Goal: Task Accomplishment & Management: Complete application form

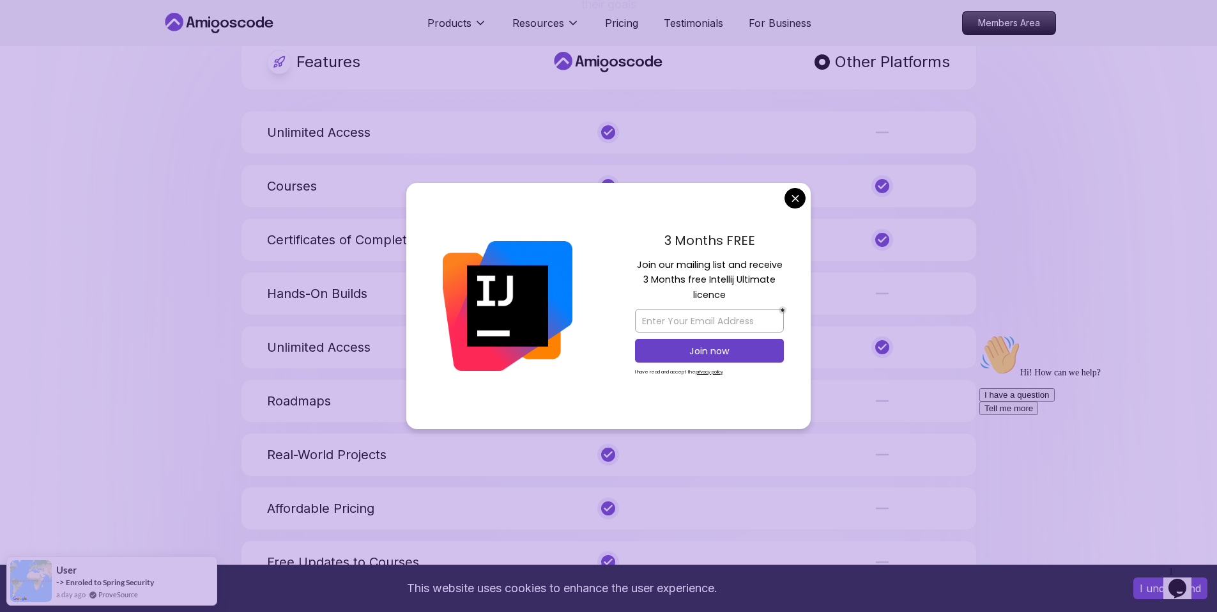
scroll to position [4793, 0]
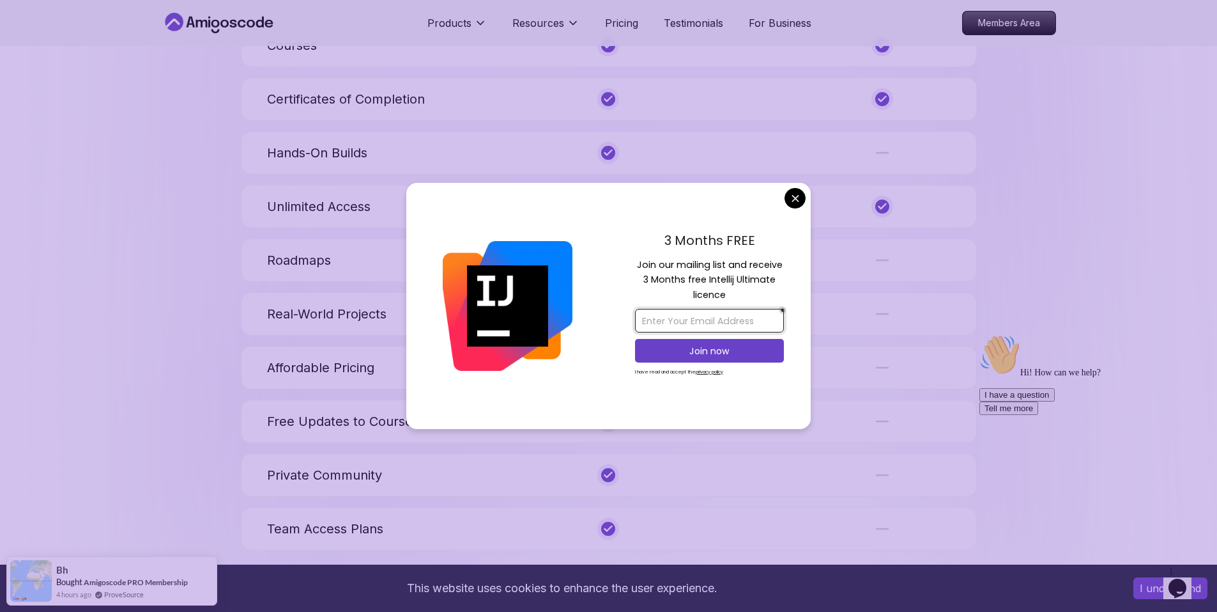
click at [676, 327] on input "email" at bounding box center [709, 321] width 149 height 24
type input "[PERSON_NAME][EMAIL_ADDRESS][DOMAIN_NAME]"
click at [707, 353] on p "Join now" at bounding box center [709, 350] width 121 height 13
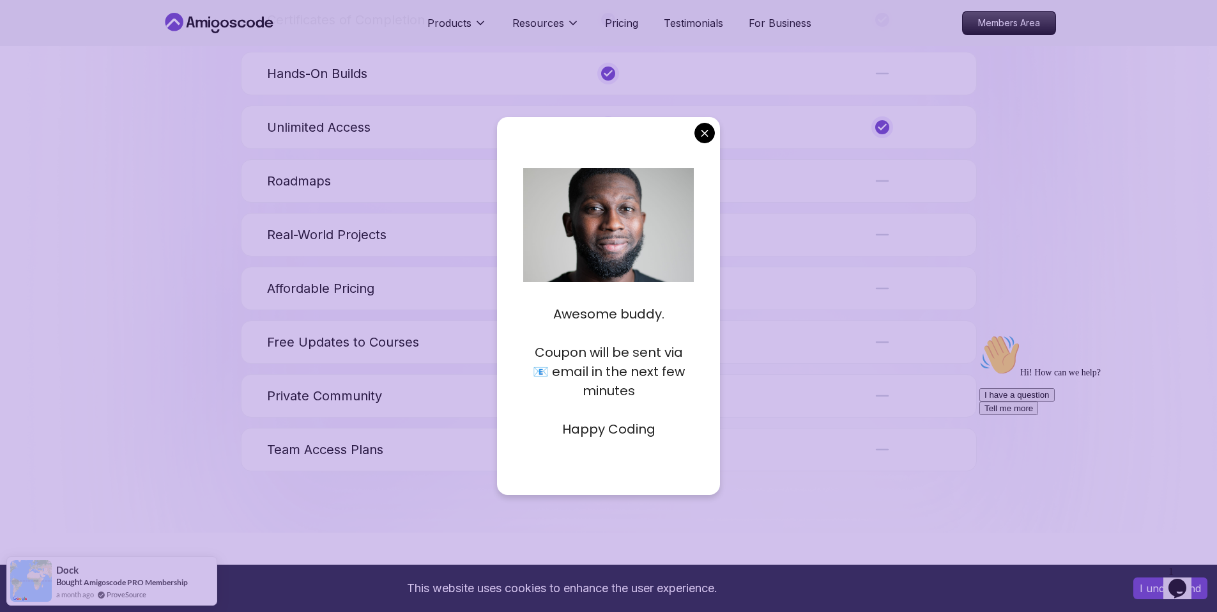
scroll to position [4857, 0]
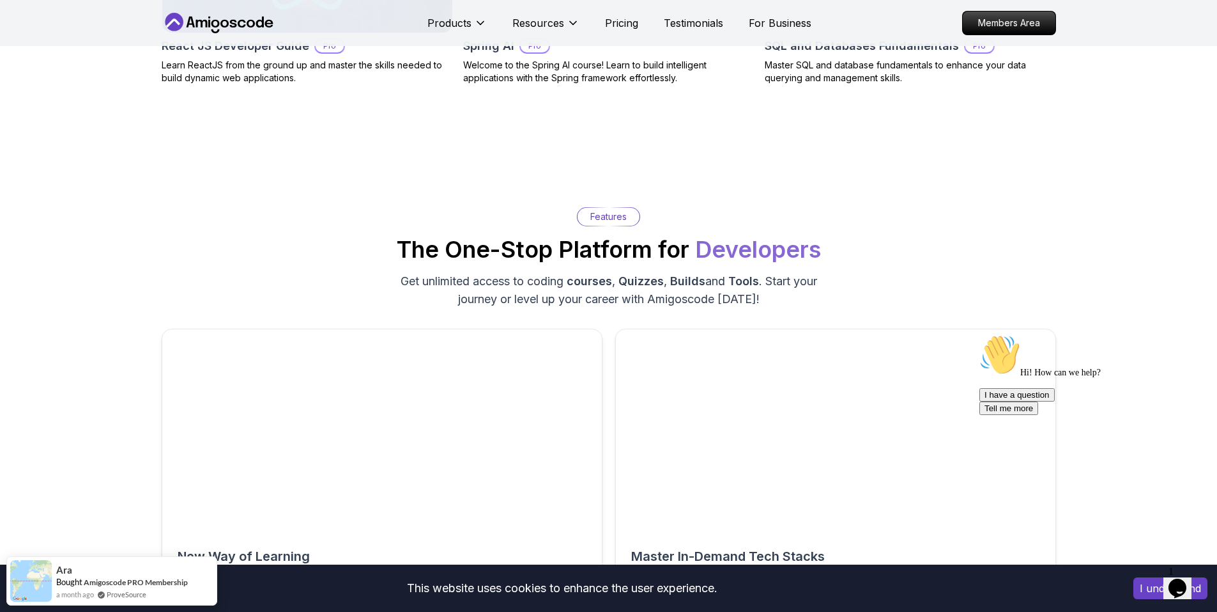
scroll to position [1853, 0]
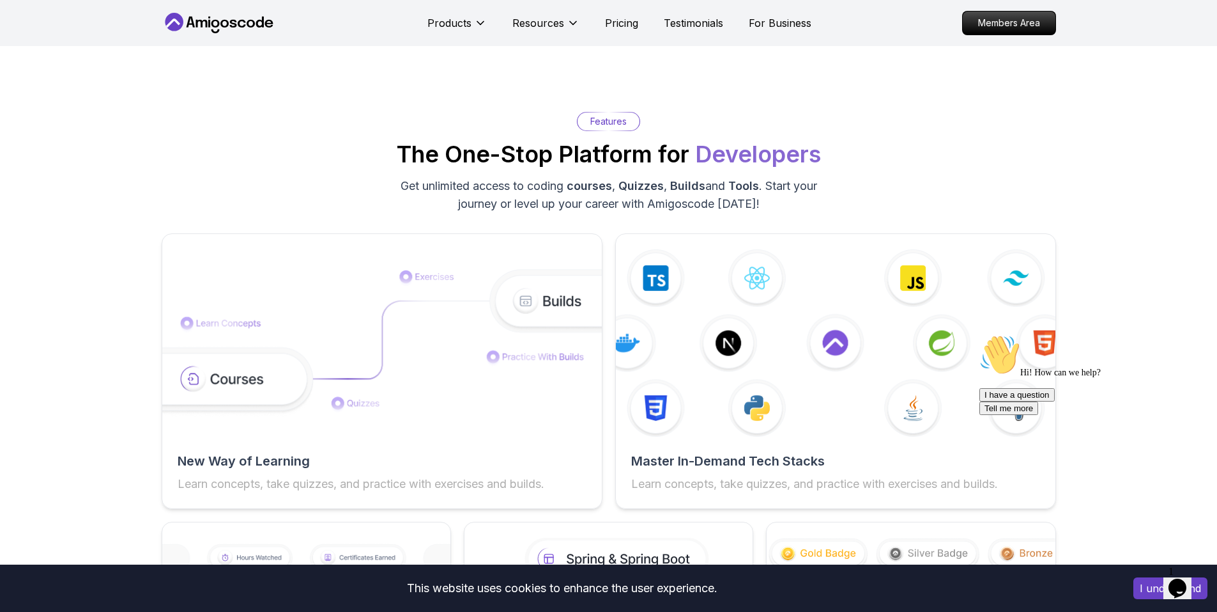
click at [1177, 578] on icon "$i18n('chat', 'chat_widget')" at bounding box center [1178, 587] width 18 height 19
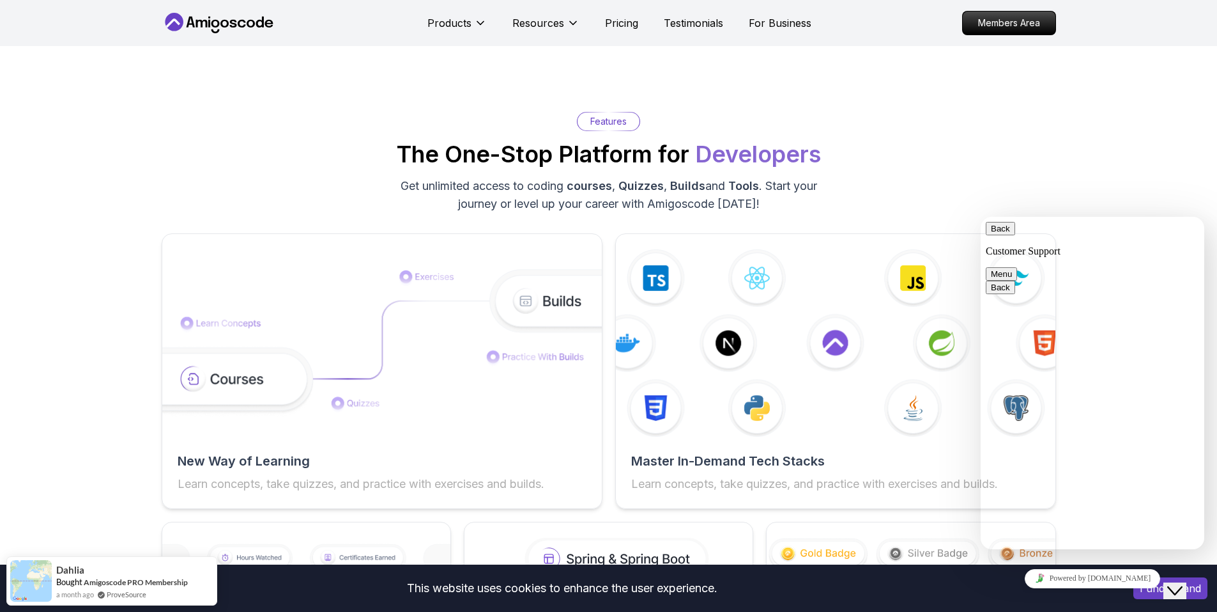
click at [1113, 167] on div "Features The One-Stop Platform for Developers Get unlimited access to coding co…" at bounding box center [608, 471] width 1217 height 842
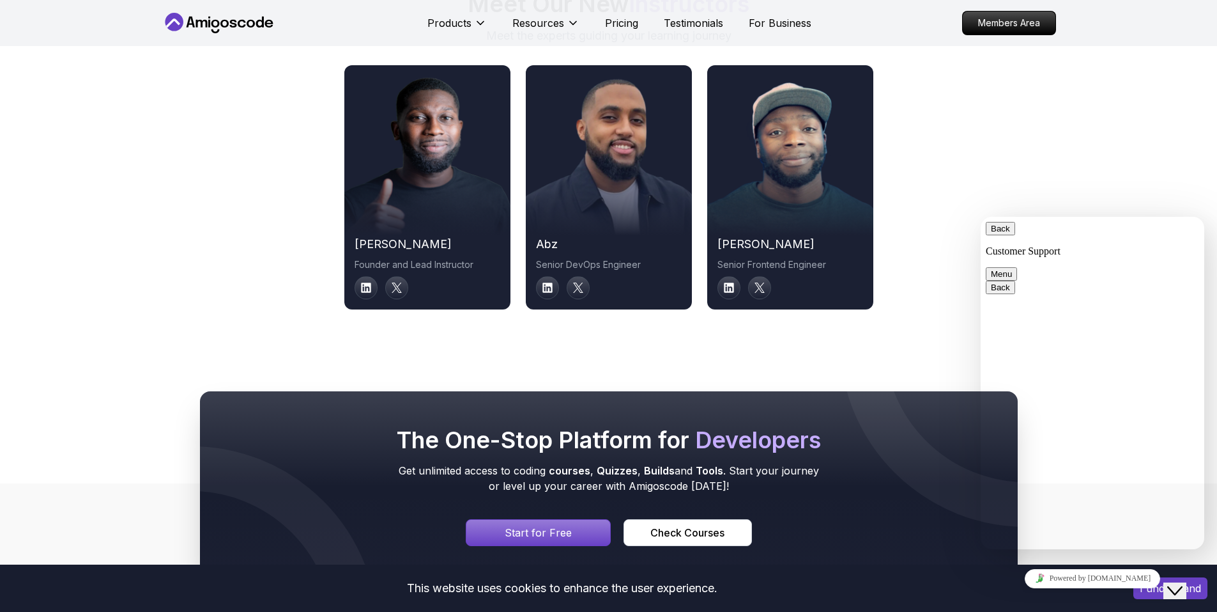
scroll to position [6496, 0]
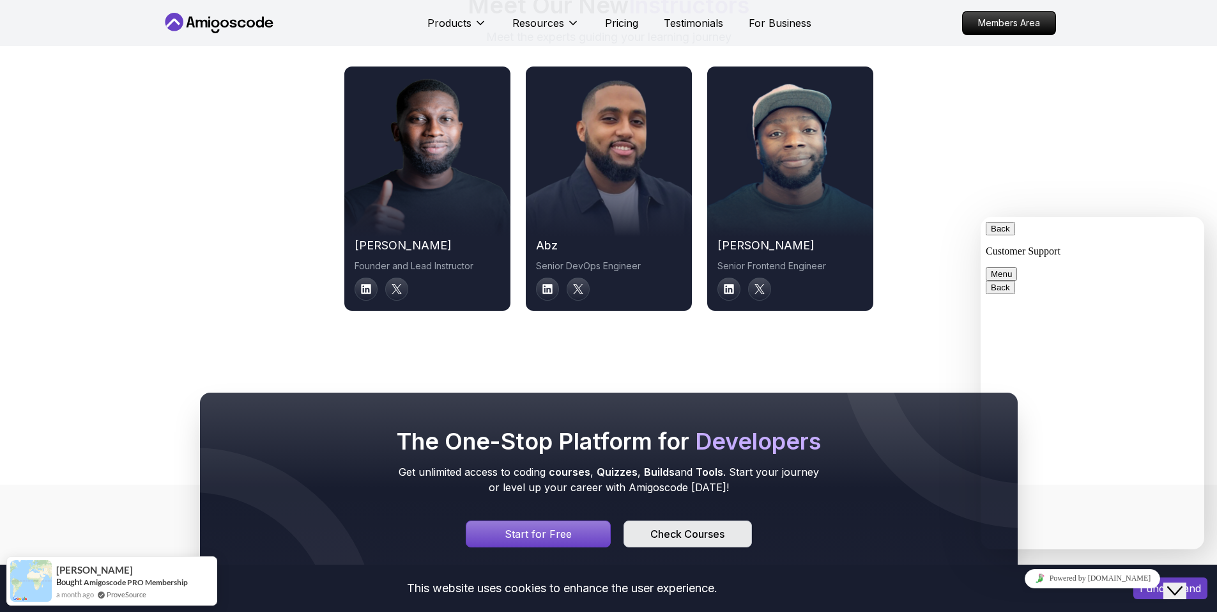
click at [705, 524] on button "Check Courses" at bounding box center [688, 533] width 128 height 27
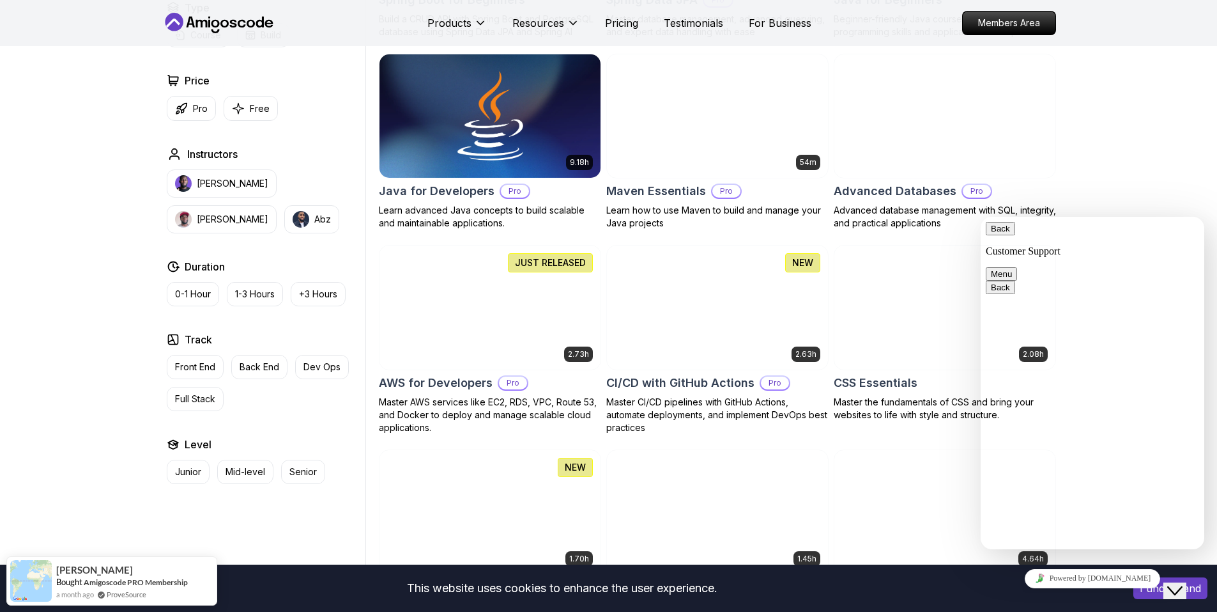
scroll to position [767, 0]
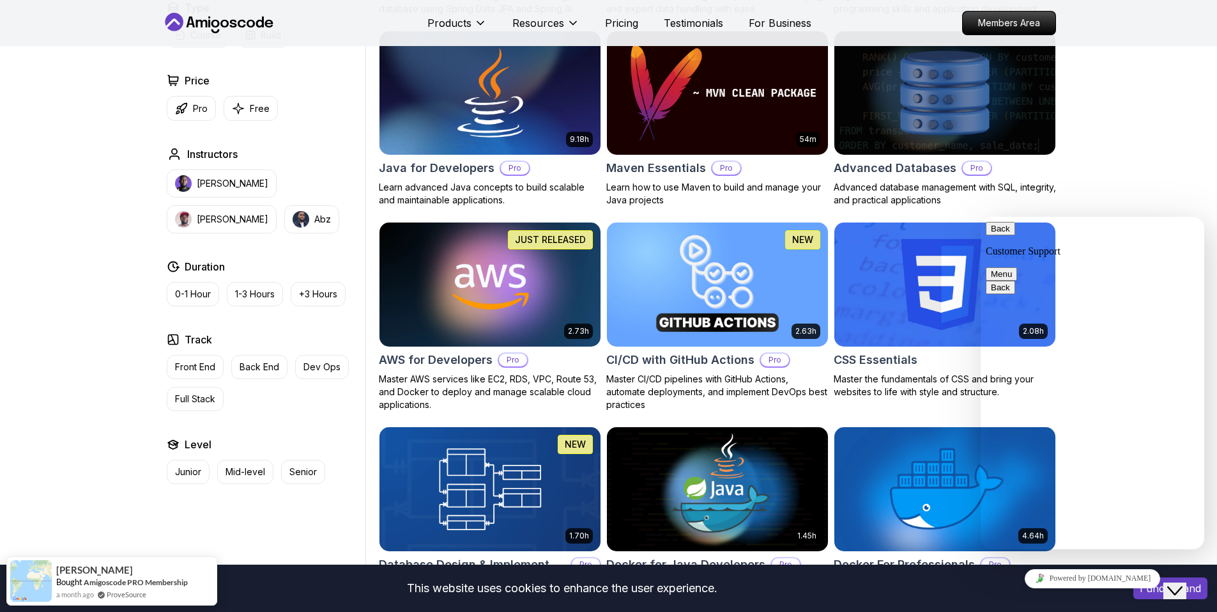
click at [1177, 587] on button "Close Chat This icon closes the chat window." at bounding box center [1175, 590] width 23 height 17
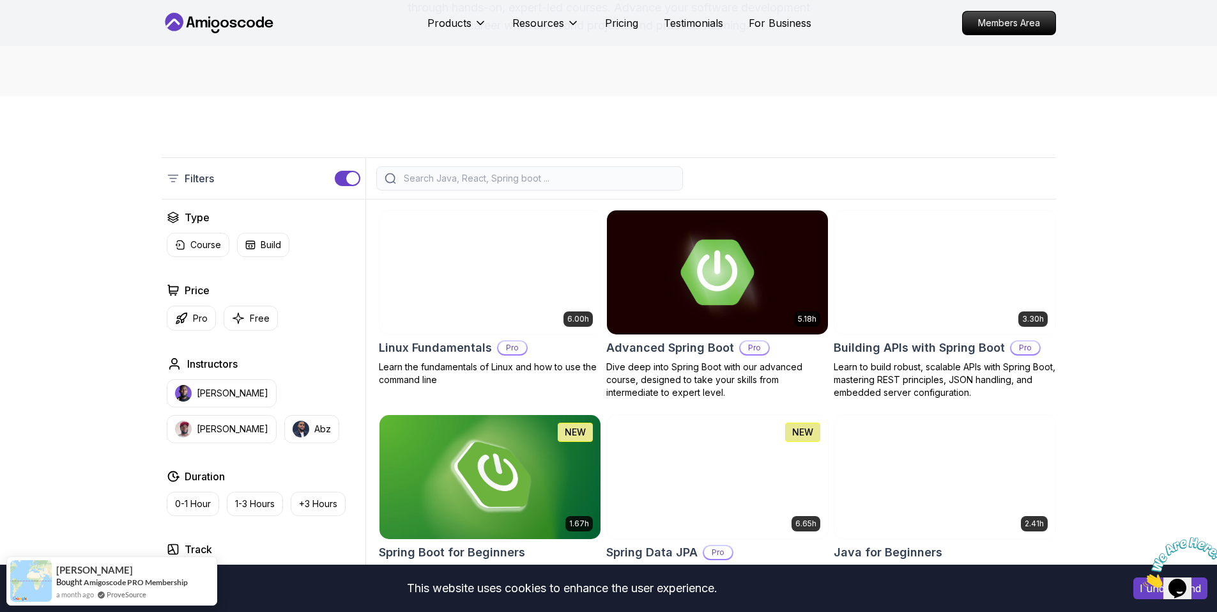
scroll to position [0, 0]
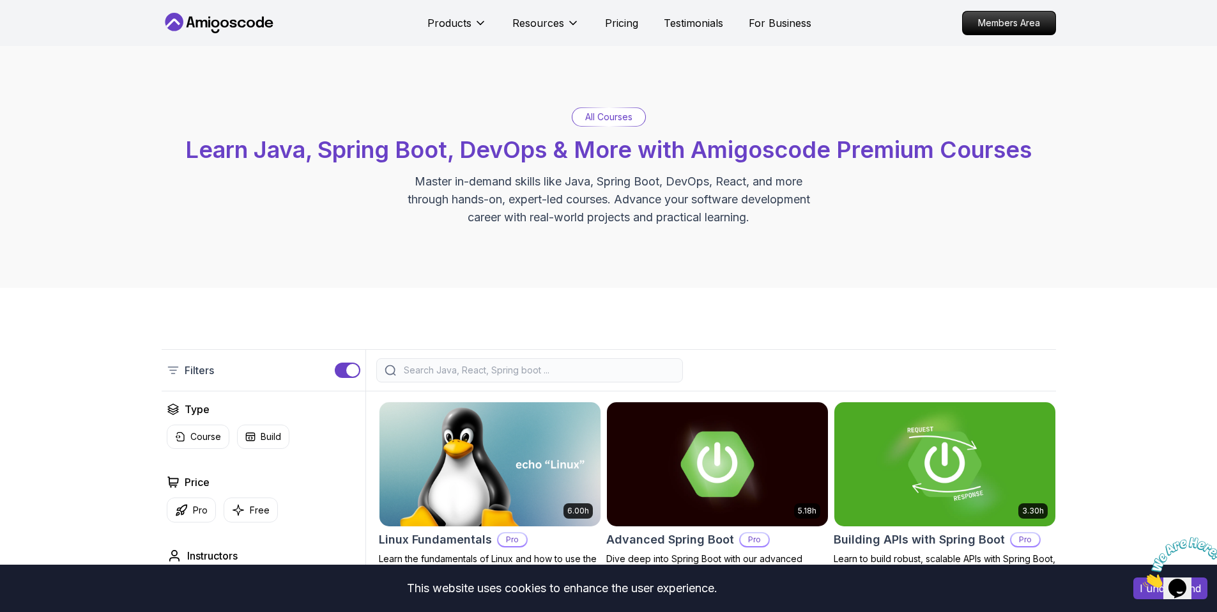
click at [967, 178] on div "All Courses Learn Java, Spring Boot, DevOps & More with Amigoscode Premium Cour…" at bounding box center [609, 166] width 895 height 119
click at [1143, 578] on icon "Close" at bounding box center [1143, 583] width 0 height 11
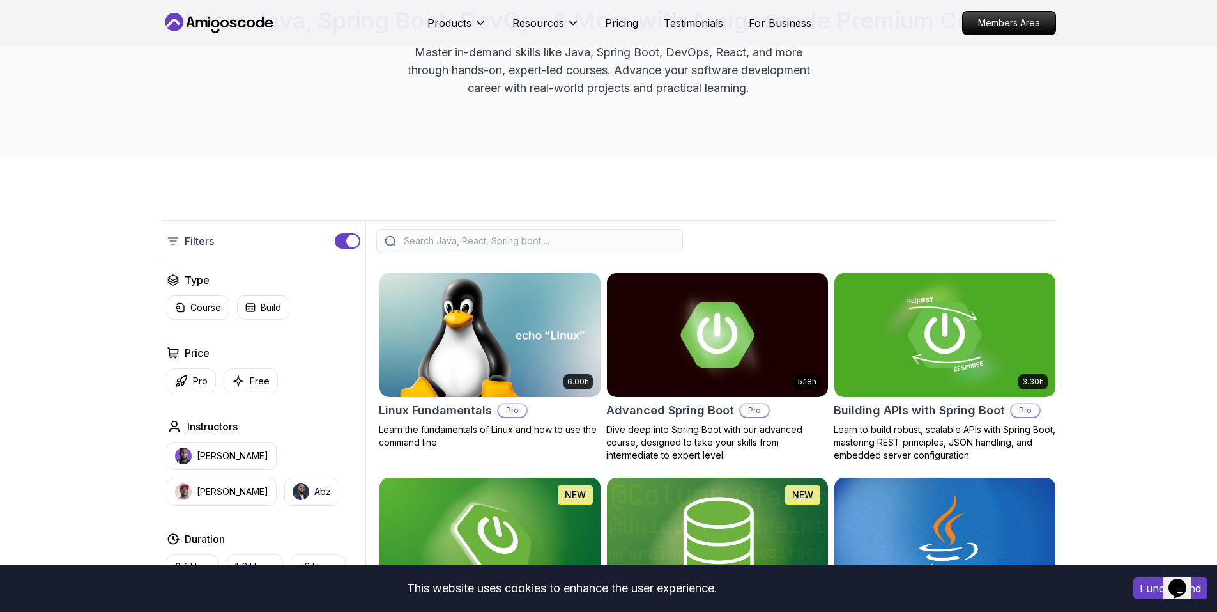
scroll to position [192, 0]
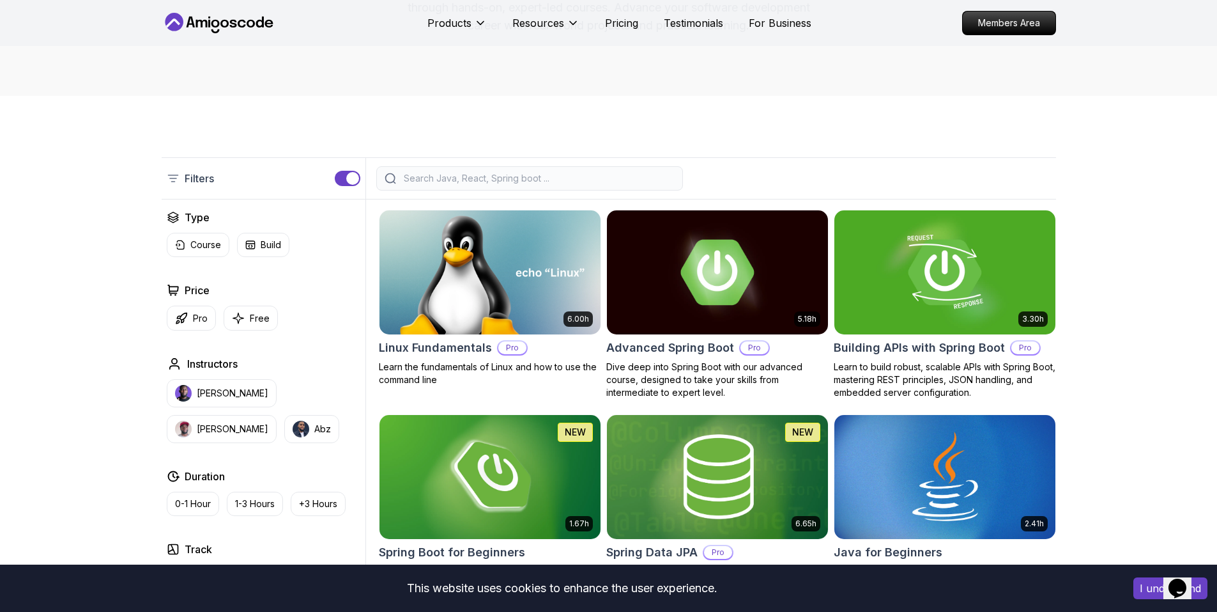
click at [1148, 591] on button "I understand" at bounding box center [1171, 588] width 74 height 22
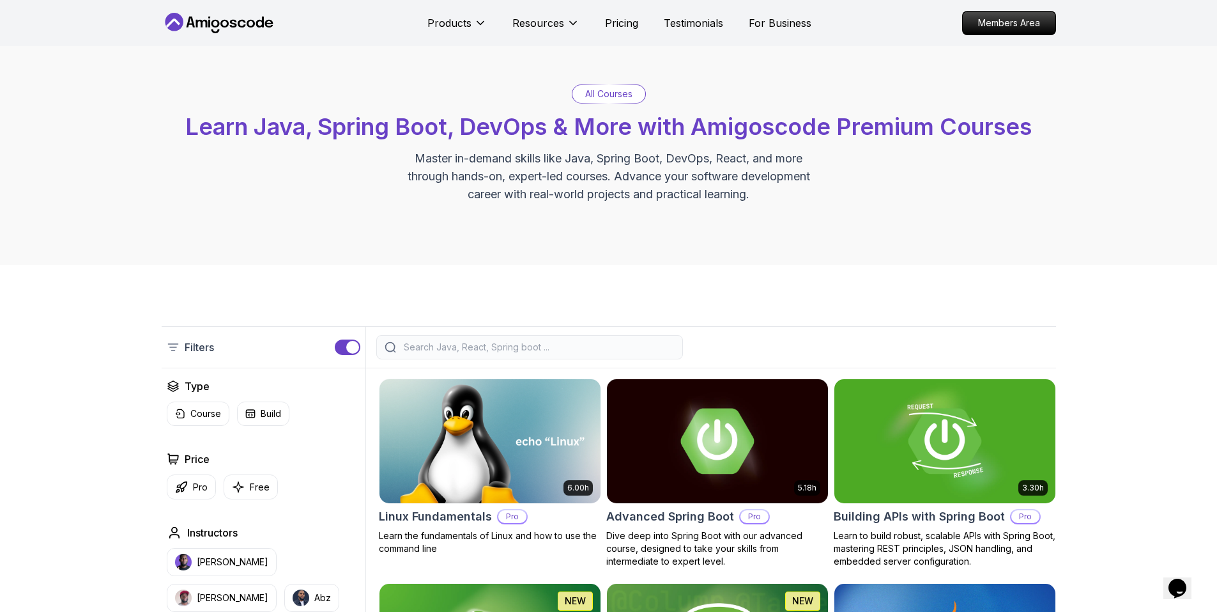
scroll to position [0, 0]
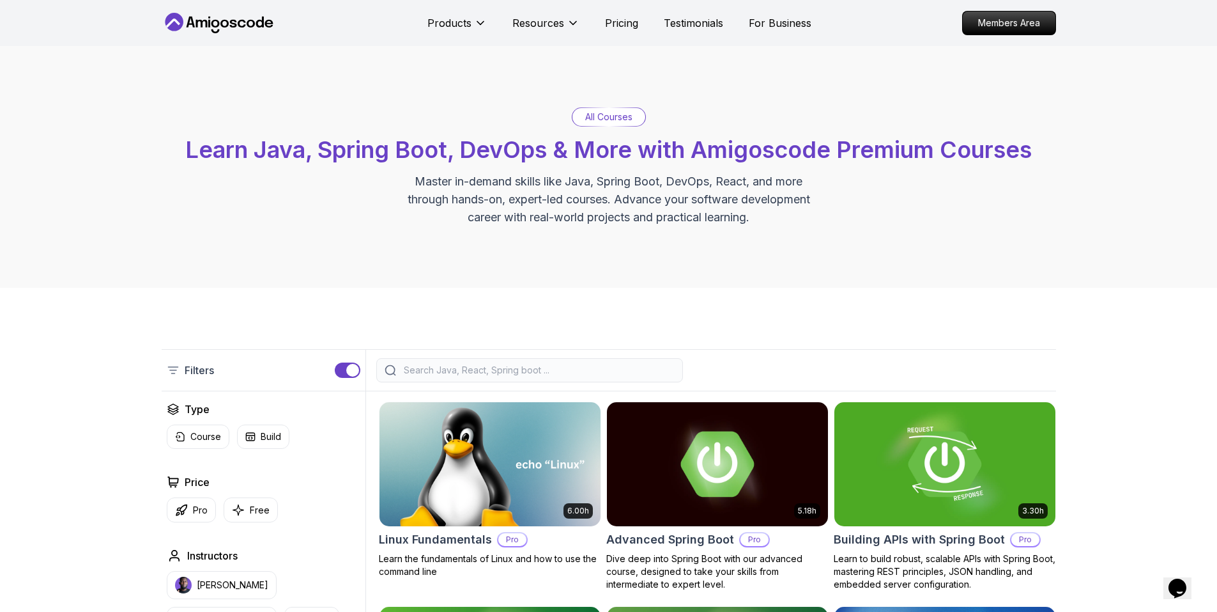
click at [219, 17] on icon at bounding box center [219, 23] width 115 height 20
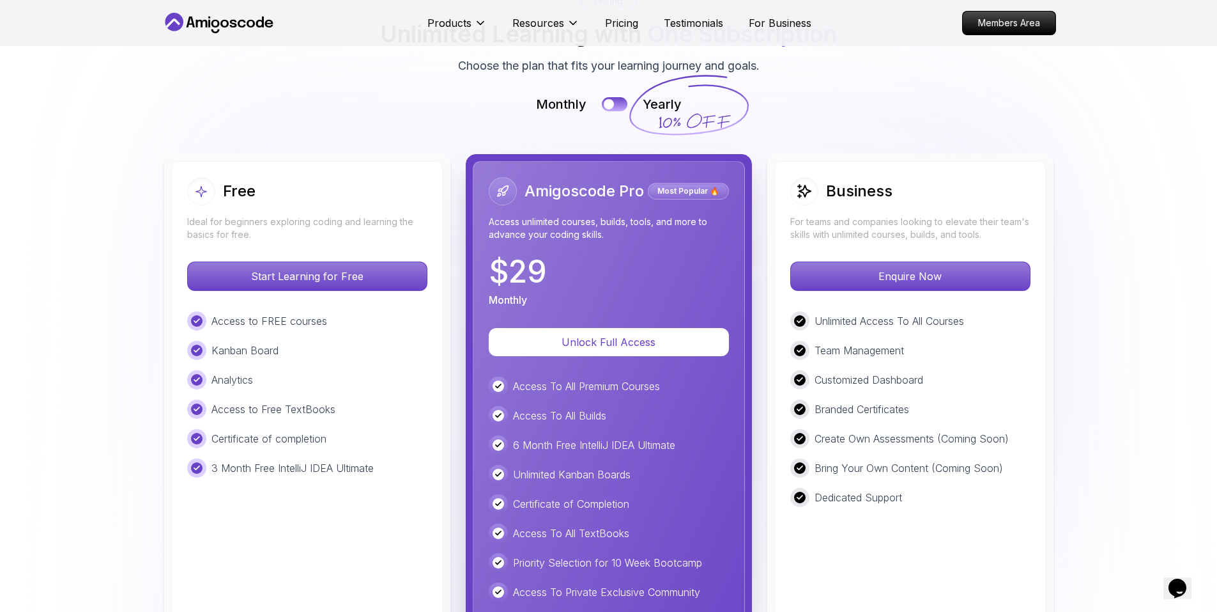
scroll to position [2876, 0]
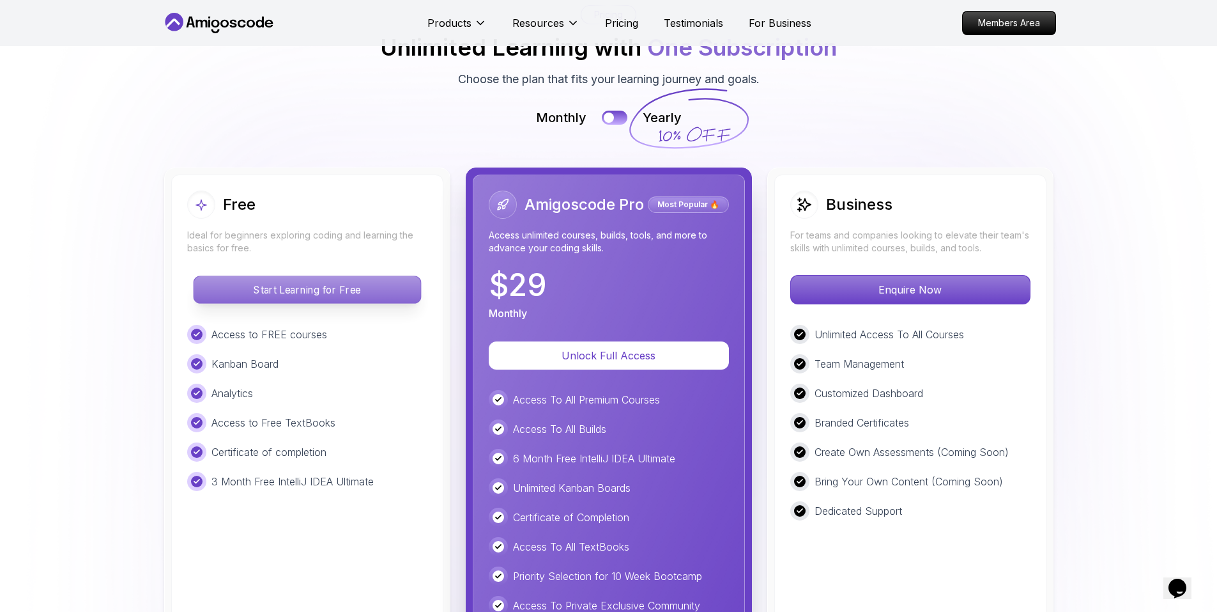
click at [256, 276] on p "Start Learning for Free" at bounding box center [307, 289] width 227 height 27
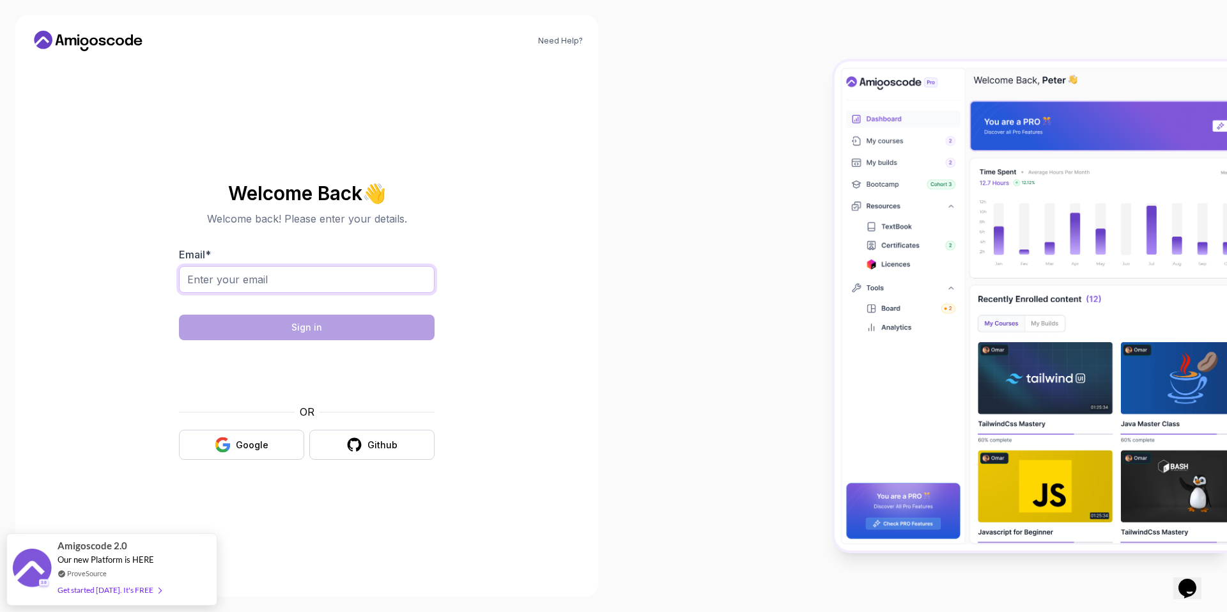
click at [266, 272] on input "Email *" at bounding box center [307, 279] width 256 height 27
type input "[PERSON_NAME][EMAIL_ADDRESS][DOMAIN_NAME]"
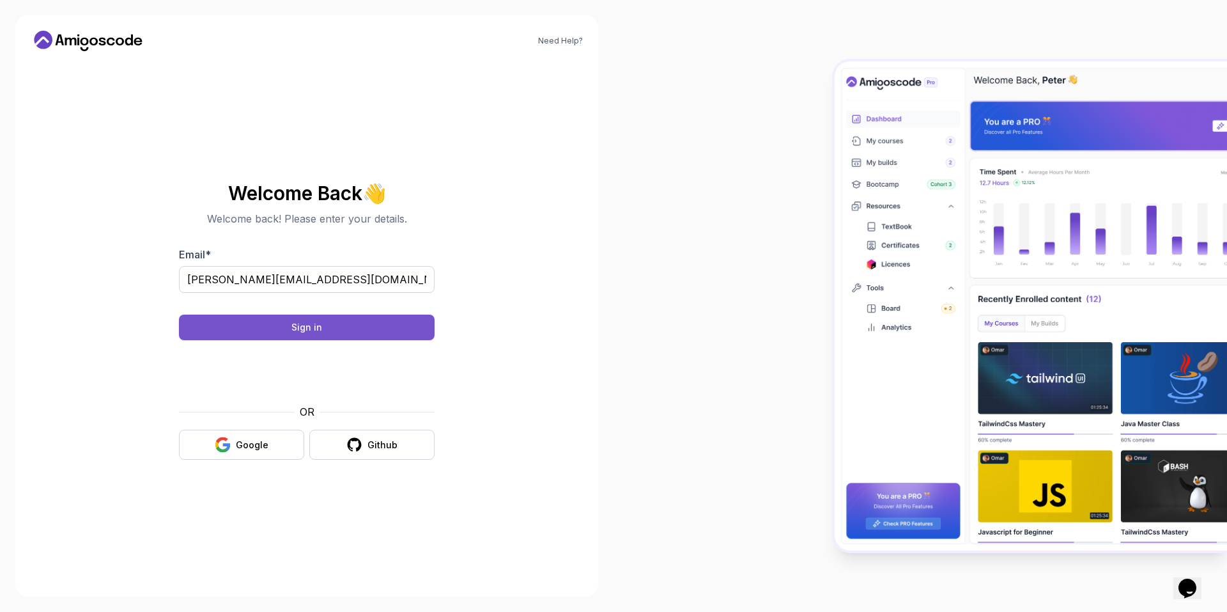
click at [380, 316] on button "Sign in" at bounding box center [307, 327] width 256 height 26
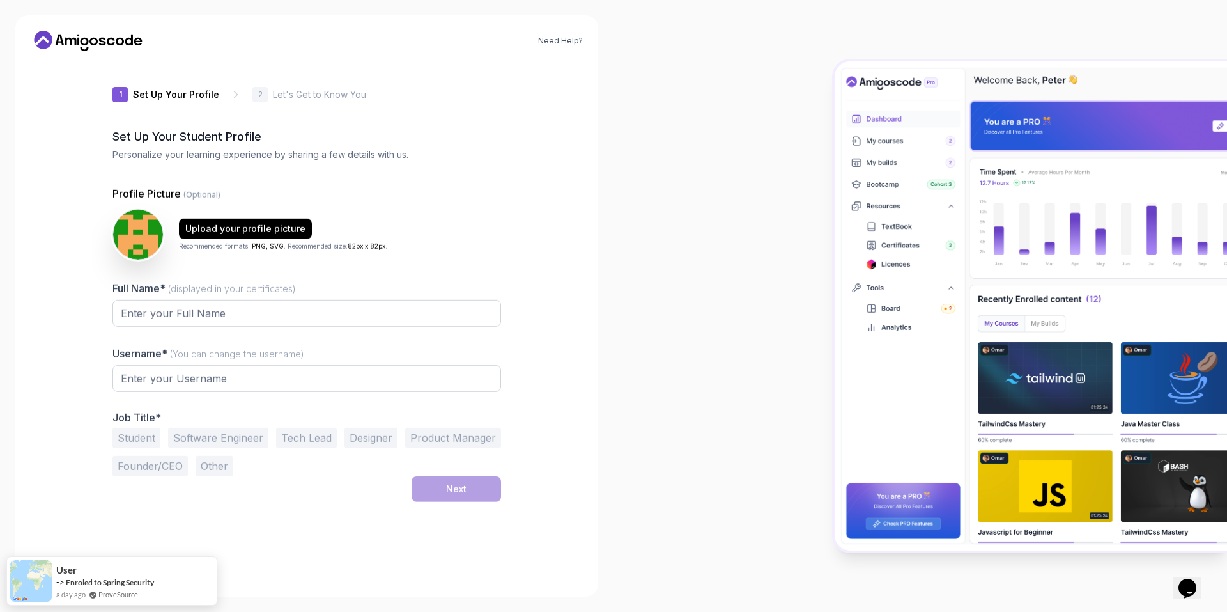
type input "wittycobra1f8d3"
click at [265, 315] on input "Full Name* (displayed in your certificates)" at bounding box center [306, 313] width 389 height 27
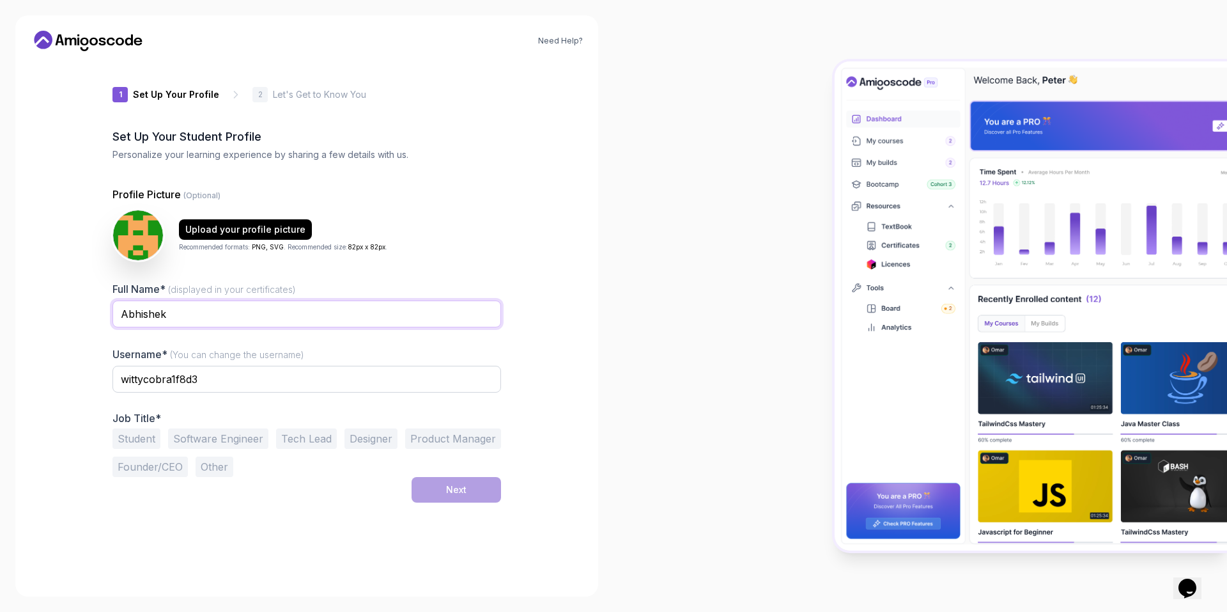
type input "Abhishek"
click at [594, 348] on div "Need Help? 1 Set Up Your Profile 1 Set Up Your Profile 2 Let's Get to Know You …" at bounding box center [306, 305] width 583 height 581
drag, startPoint x: 209, startPoint y: 378, endPoint x: 89, endPoint y: 356, distance: 122.1
click at [89, 356] on div "Need Help? 1 Set Up Your Profile 1 Set Up Your Profile 2 Let's Get to Know You …" at bounding box center [306, 305] width 583 height 581
type input "ak97"
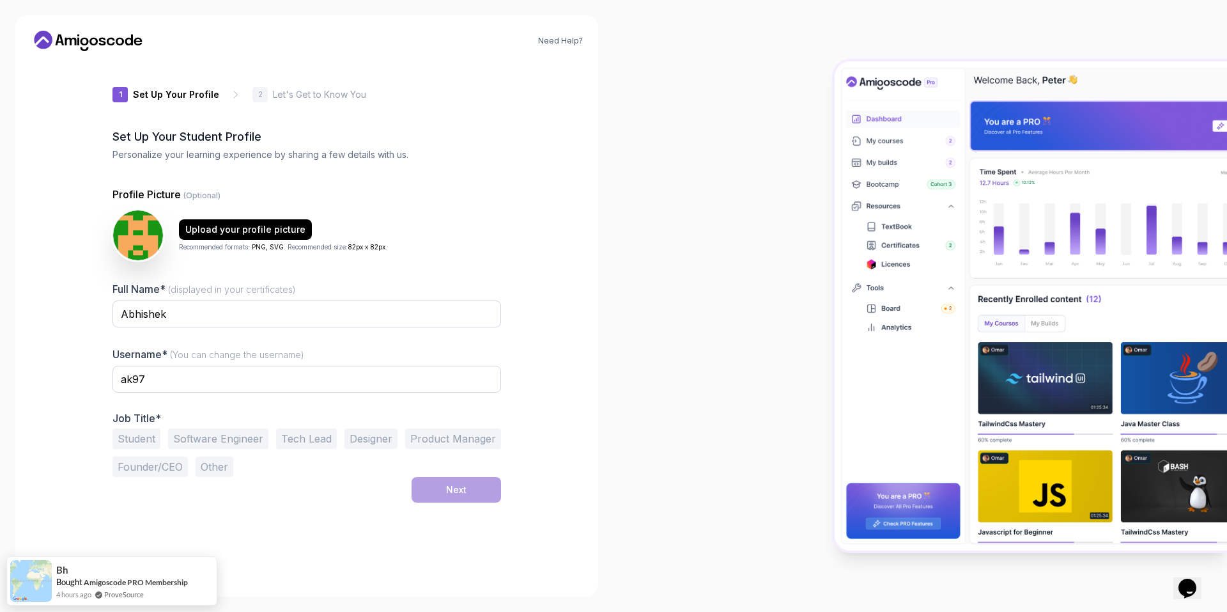
click at [541, 338] on div "Need Help? 1 Set Up Your Profile 1 Set Up Your Profile 2 Let's Get to Know You …" at bounding box center [306, 305] width 583 height 581
click at [221, 437] on button "Software Engineer" at bounding box center [218, 438] width 100 height 20
click at [442, 484] on button "Next" at bounding box center [456, 490] width 89 height 26
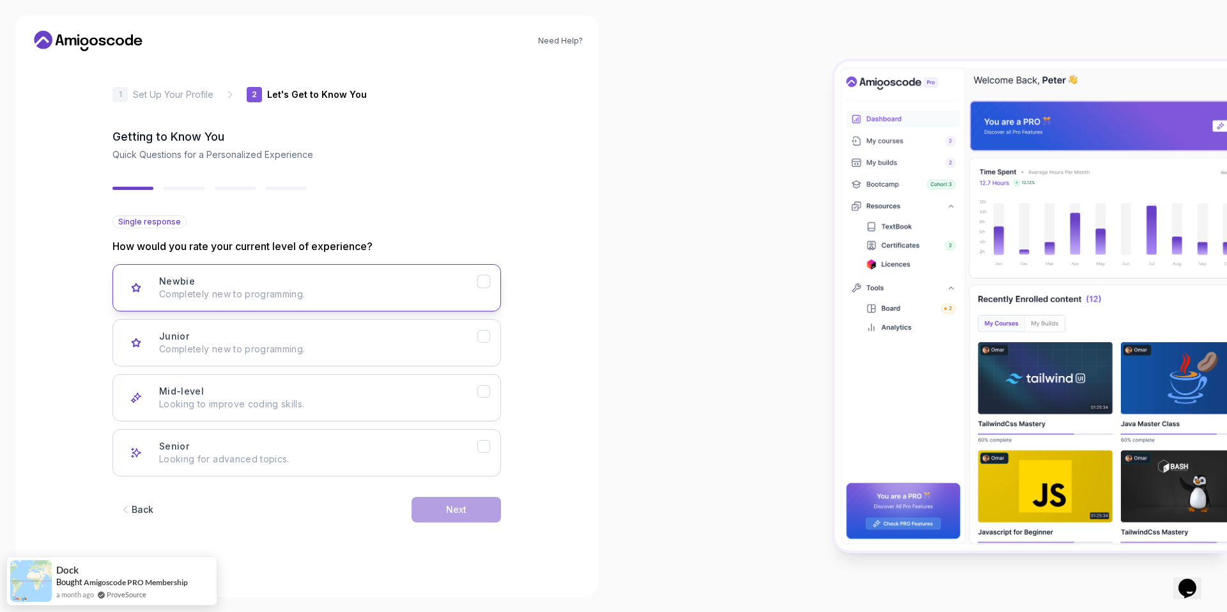
click at [398, 297] on p "Completely new to programming." at bounding box center [318, 294] width 318 height 13
click at [478, 505] on button "Next" at bounding box center [456, 510] width 89 height 26
click at [447, 266] on button "Backend Development Node.js, Python, Java" at bounding box center [306, 287] width 389 height 47
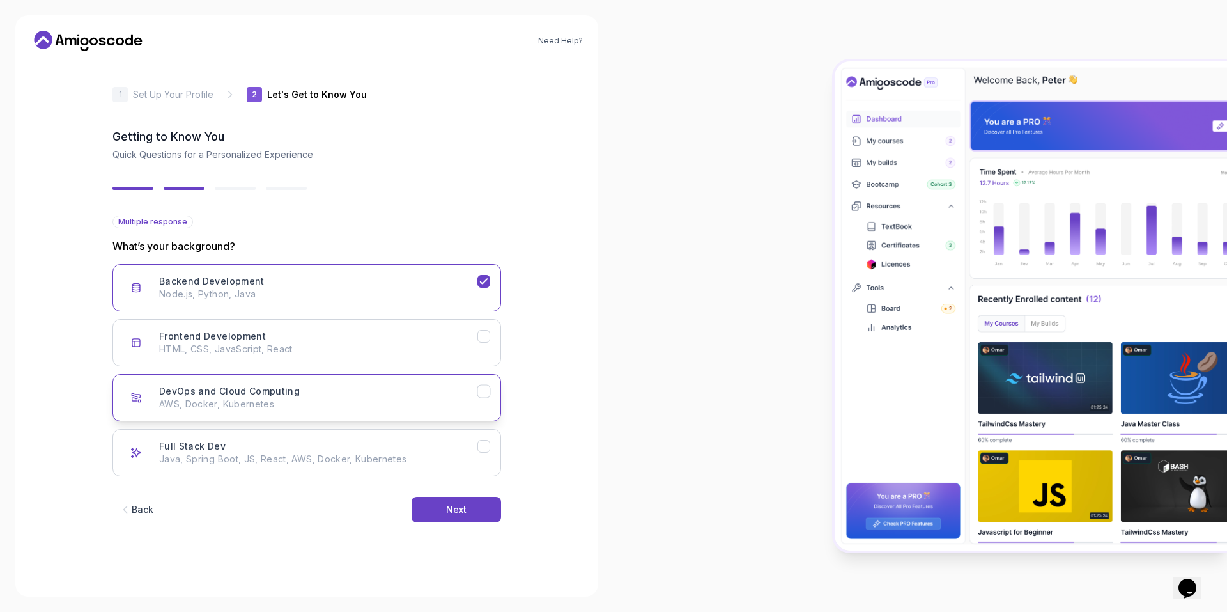
click at [459, 403] on p "AWS, Docker, Kubernetes" at bounding box center [318, 403] width 318 height 13
click at [479, 513] on button "Next" at bounding box center [456, 510] width 89 height 26
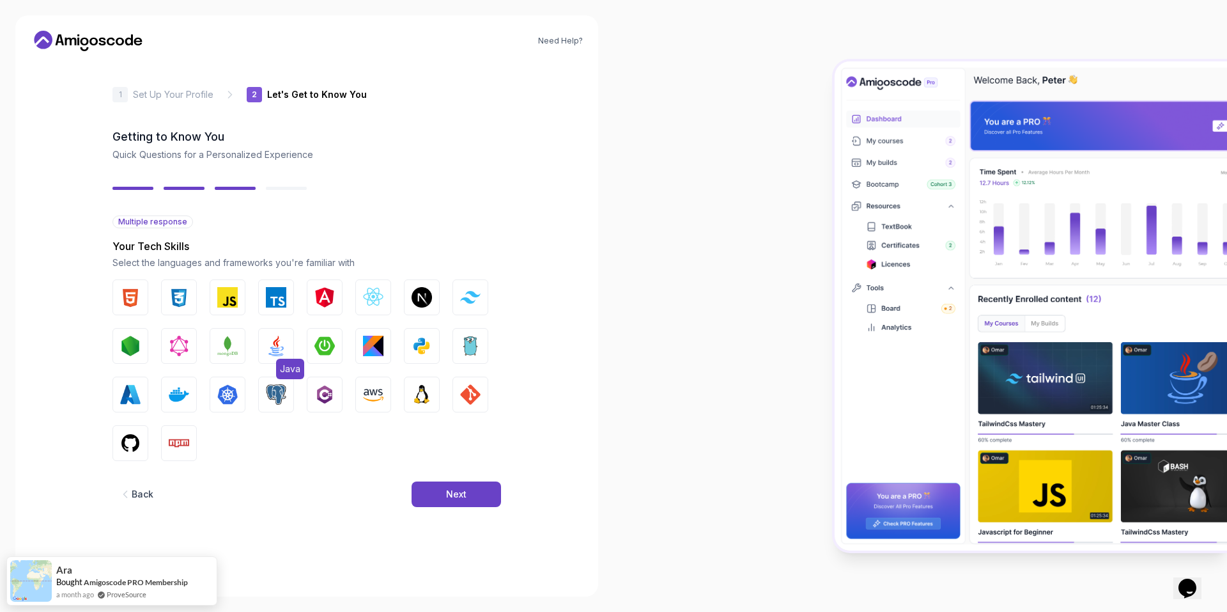
click at [272, 342] on img "button" at bounding box center [276, 345] width 20 height 20
click at [334, 351] on img "button" at bounding box center [324, 345] width 20 height 20
click at [426, 397] on img "button" at bounding box center [422, 394] width 20 height 20
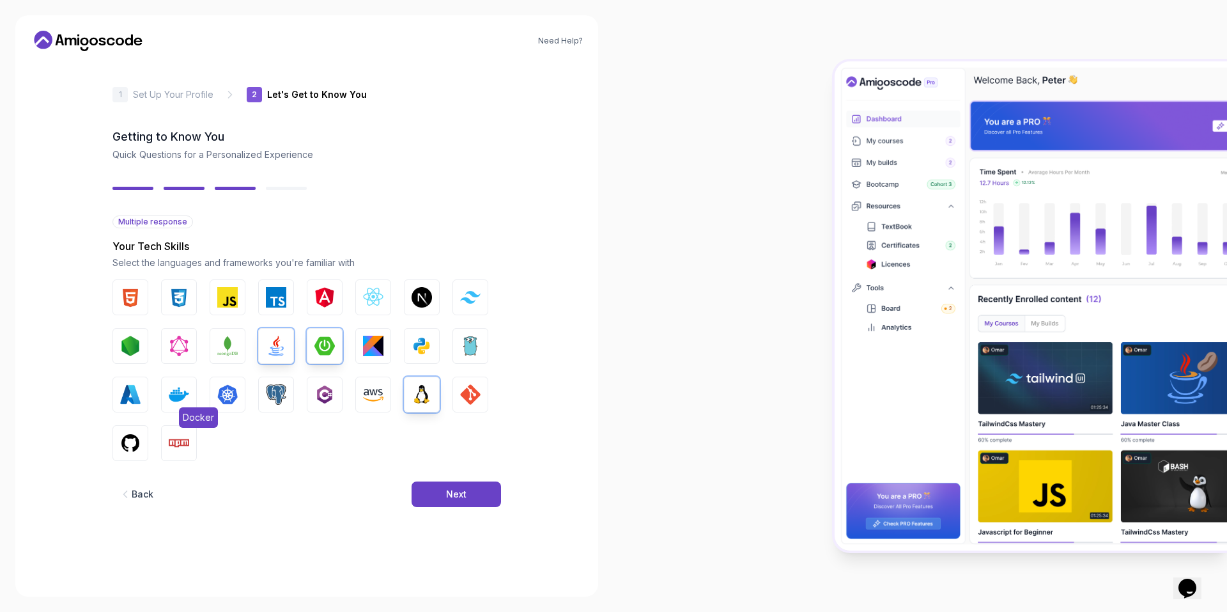
click at [172, 391] on img "button" at bounding box center [179, 394] width 20 height 20
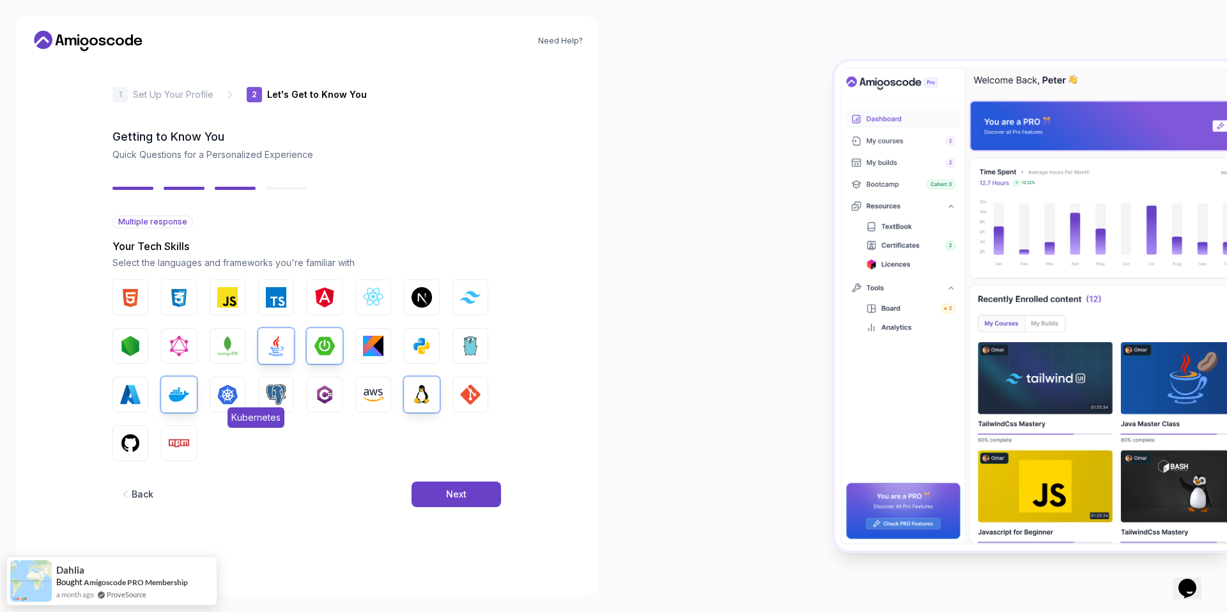
click at [228, 397] on img "button" at bounding box center [227, 394] width 20 height 20
click at [272, 401] on img "button" at bounding box center [276, 394] width 20 height 20
click at [362, 400] on button "AWS" at bounding box center [373, 394] width 36 height 36
click at [450, 492] on div "Next" at bounding box center [456, 494] width 20 height 13
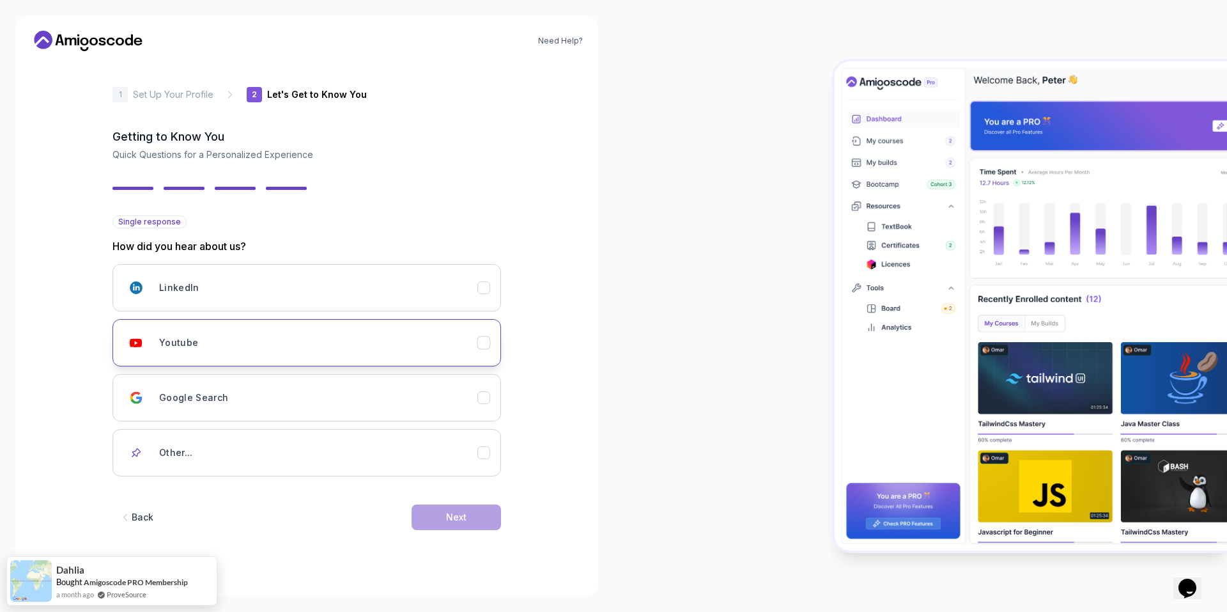
click at [305, 357] on button "Youtube" at bounding box center [306, 342] width 389 height 47
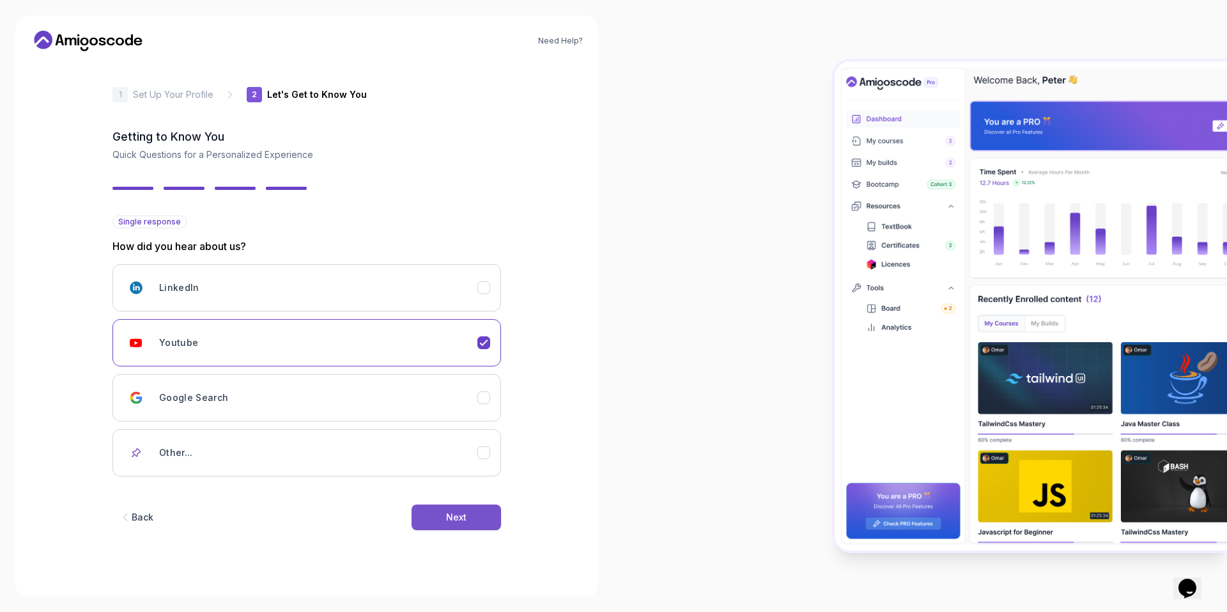
click at [471, 511] on button "Next" at bounding box center [456, 517] width 89 height 26
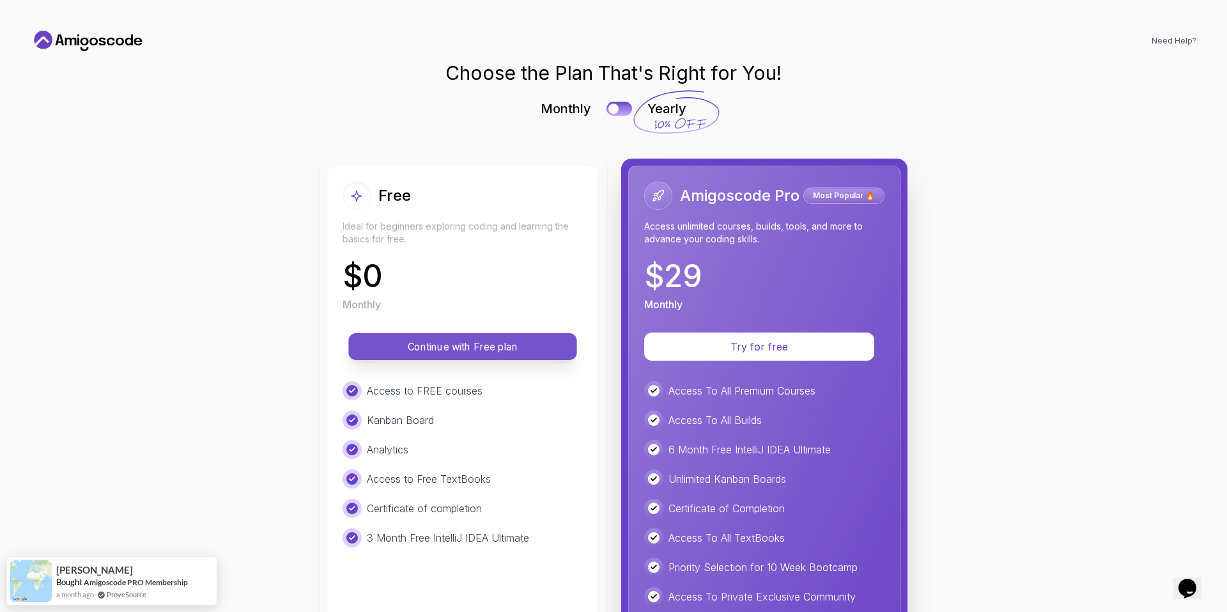
click at [493, 338] on button "Continue with Free plan" at bounding box center [462, 346] width 228 height 27
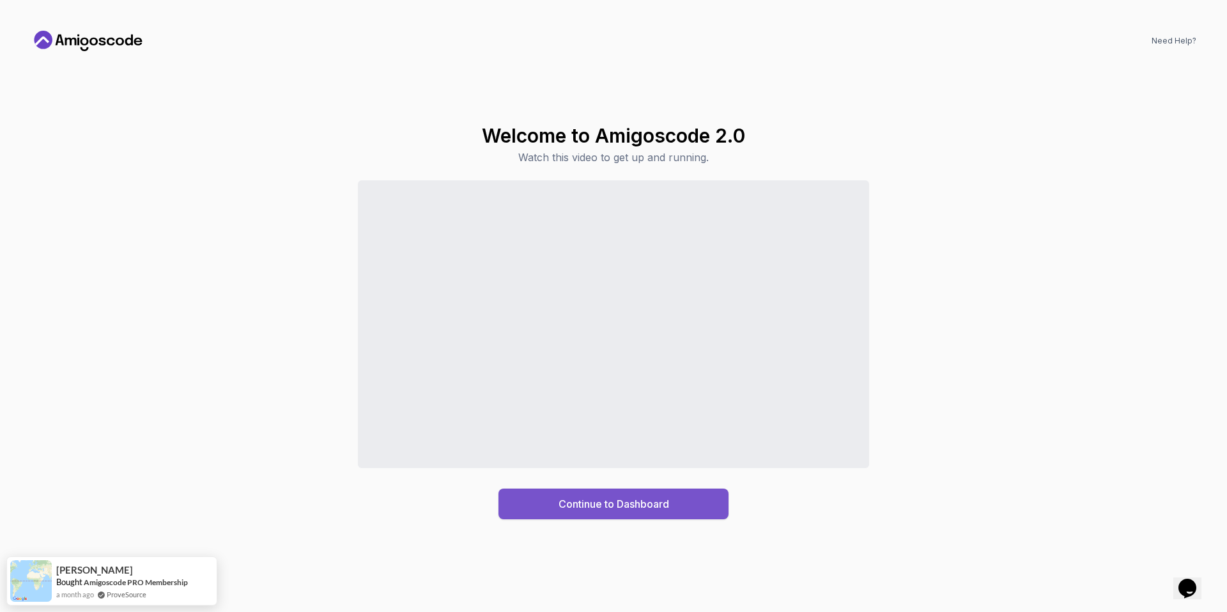
click at [590, 496] on div "Continue to Dashboard" at bounding box center [614, 503] width 111 height 15
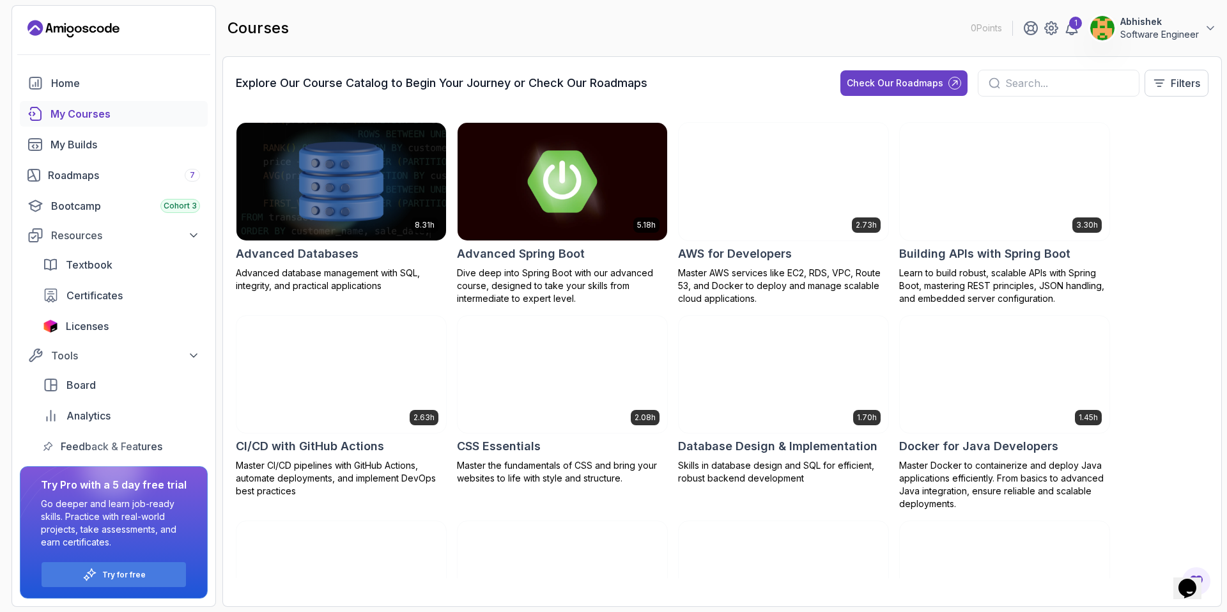
click at [74, 308] on div "Textbook Certificates Licenses" at bounding box center [121, 295] width 173 height 87
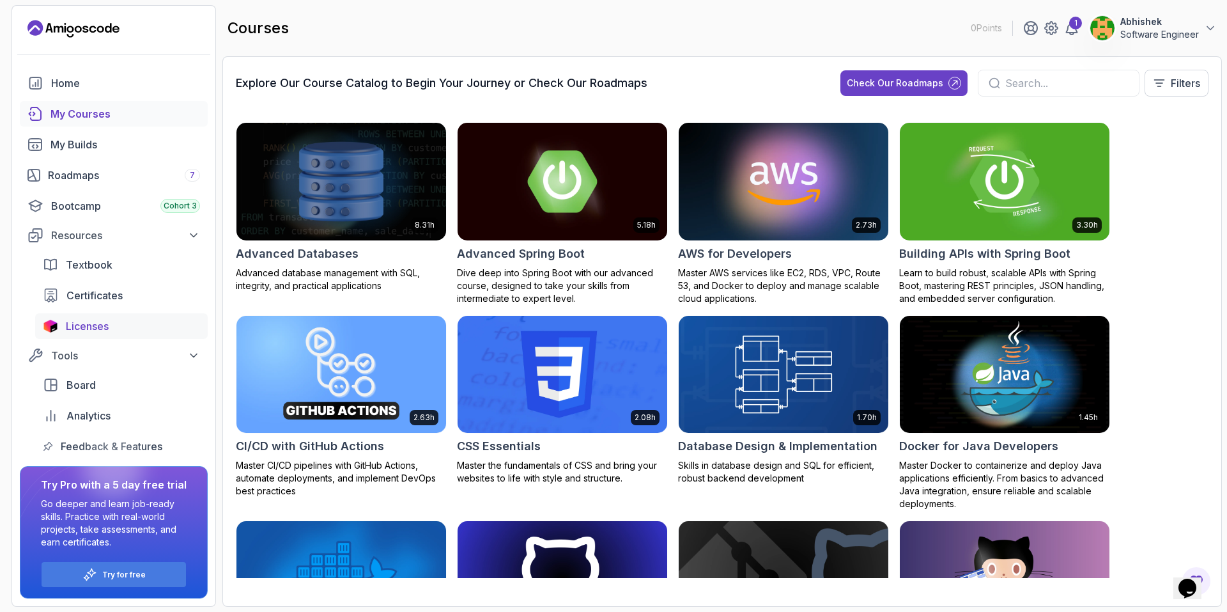
click at [84, 318] on span "Licenses" at bounding box center [87, 325] width 43 height 15
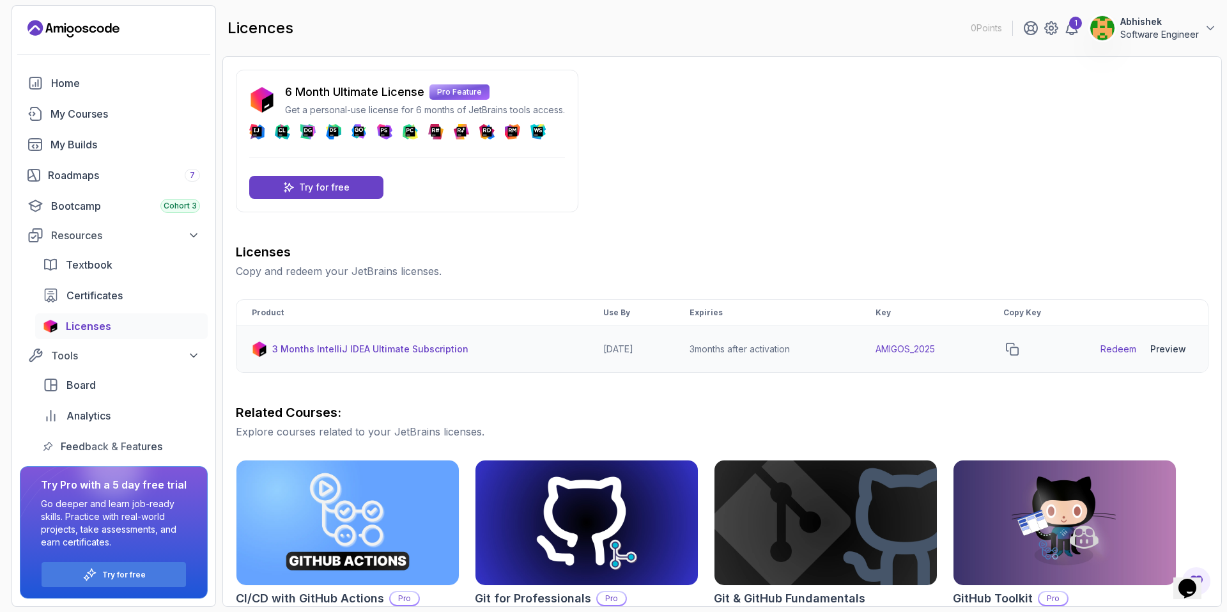
click at [1109, 348] on link "Redeem" at bounding box center [1118, 349] width 36 height 13
click at [1164, 349] on div "Preview" at bounding box center [1168, 349] width 36 height 13
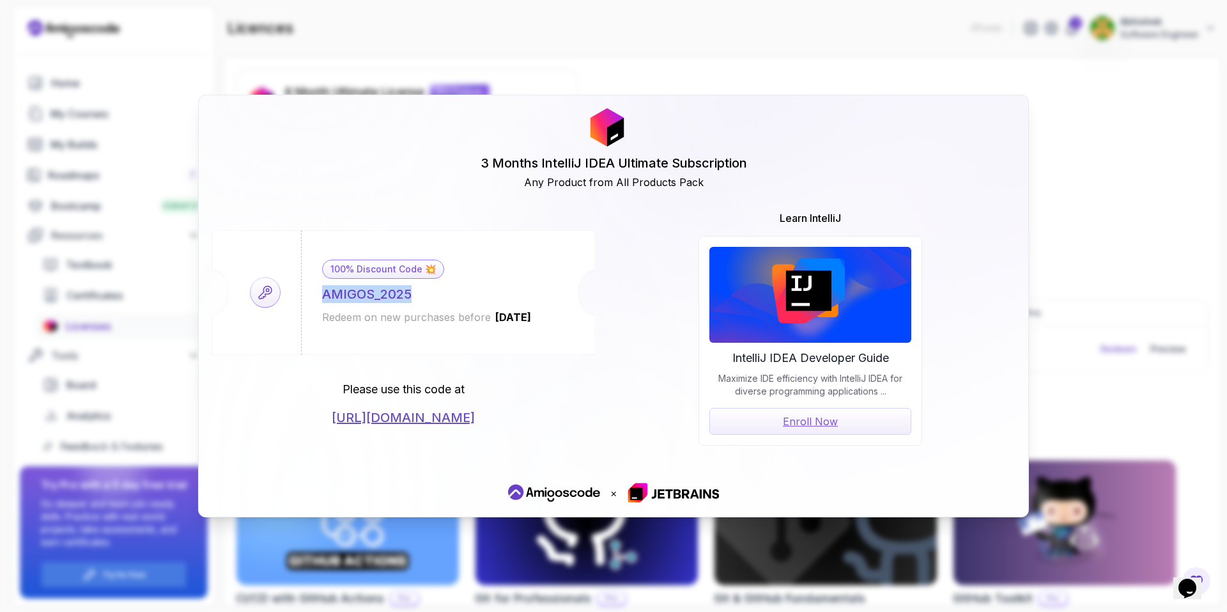
drag, startPoint x: 325, startPoint y: 293, endPoint x: 413, endPoint y: 300, distance: 88.4
click at [413, 300] on div "100% Discount Code 💥 AMIGOS_2025 Redeem on new purchases before 2026-06-12" at bounding box center [427, 292] width 252 height 125
copy div "AMIGOS_2025"
